Goal: Task Accomplishment & Management: Use online tool/utility

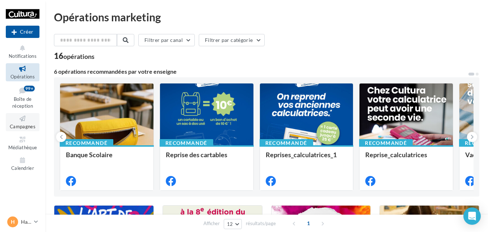
click at [20, 115] on icon at bounding box center [22, 119] width 29 height 8
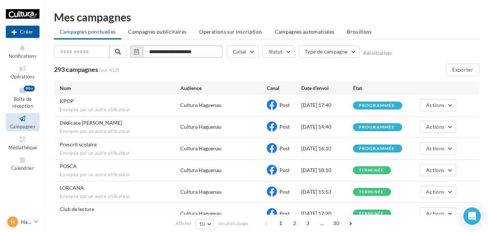
click at [178, 51] on input "**********" at bounding box center [183, 52] width 80 height 12
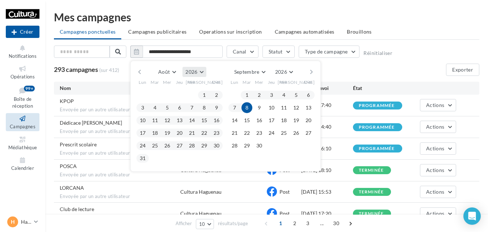
click at [198, 70] on button "2026" at bounding box center [194, 72] width 24 height 10
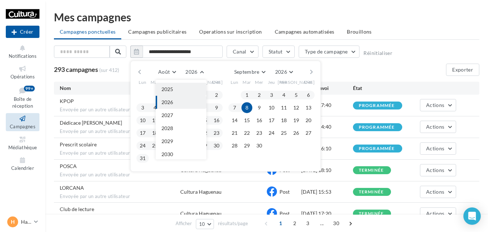
click at [184, 90] on button "2025" at bounding box center [181, 89] width 51 height 13
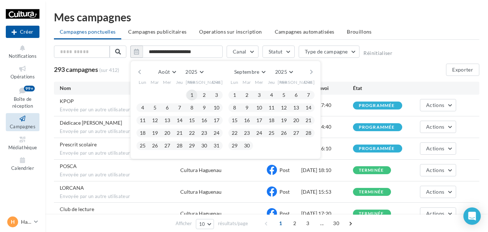
click at [193, 93] on button "1" at bounding box center [191, 95] width 11 height 11
click at [217, 145] on button "31" at bounding box center [216, 145] width 11 height 11
type input "**********"
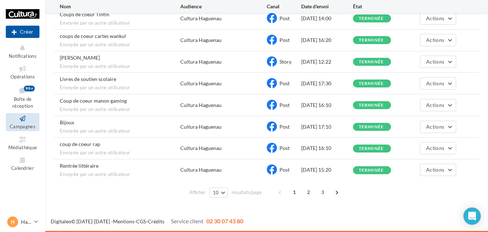
scroll to position [0, 0]
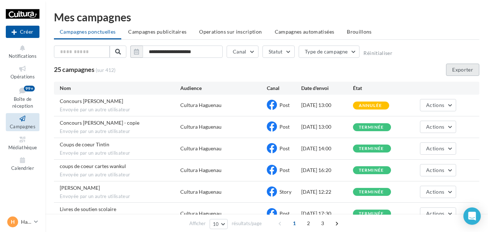
click at [476, 68] on button "Exporter" at bounding box center [462, 70] width 33 height 12
click at [14, 226] on span "H" at bounding box center [13, 222] width 4 height 7
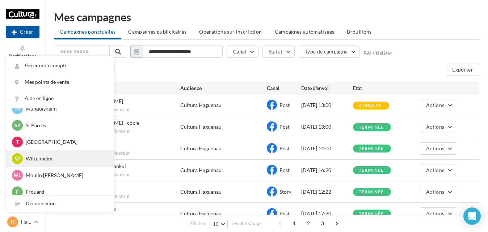
scroll to position [150, 0]
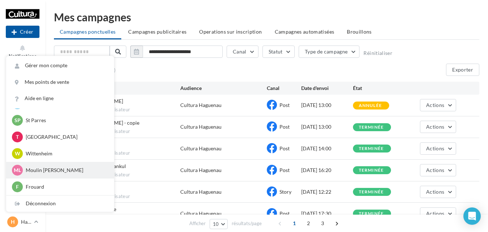
click at [52, 172] on p "Moulin les Metz" at bounding box center [66, 170] width 80 height 7
